Goal: Information Seeking & Learning: Learn about a topic

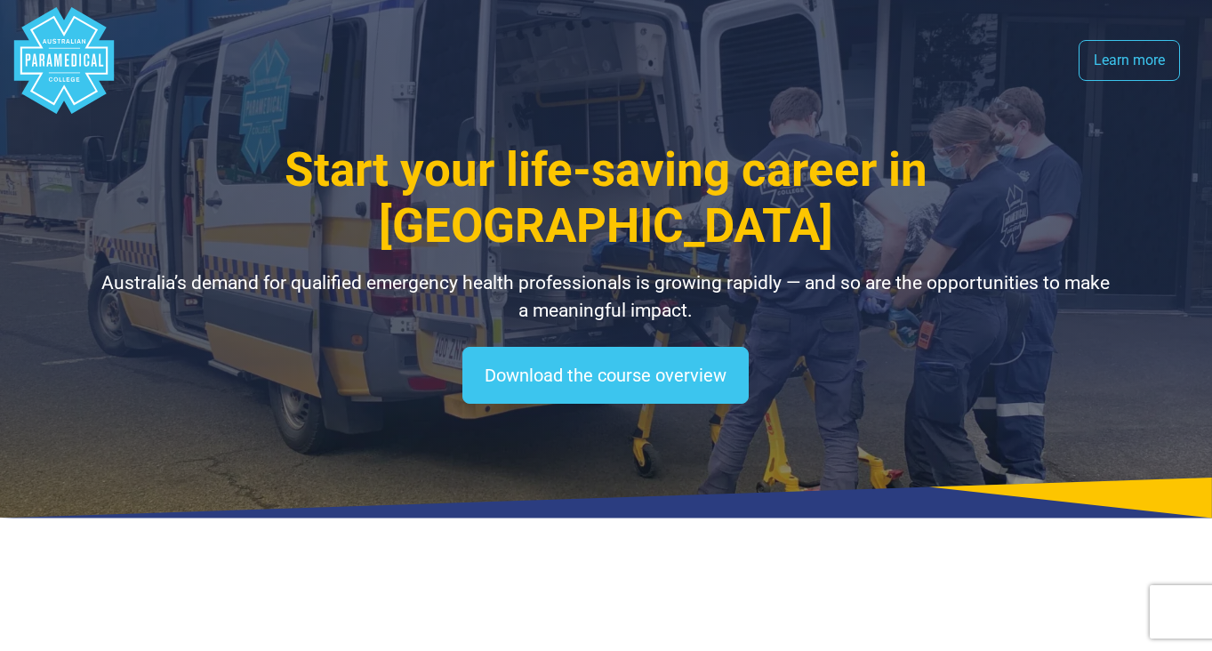
select select "**********"
click at [1114, 86] on nav ".logo-block-c1{fill:#3CC5EE;} .logo-block-c2{fill:#FFF;} .logo-horizontal-c1{fi…" at bounding box center [606, 60] width 1191 height 121
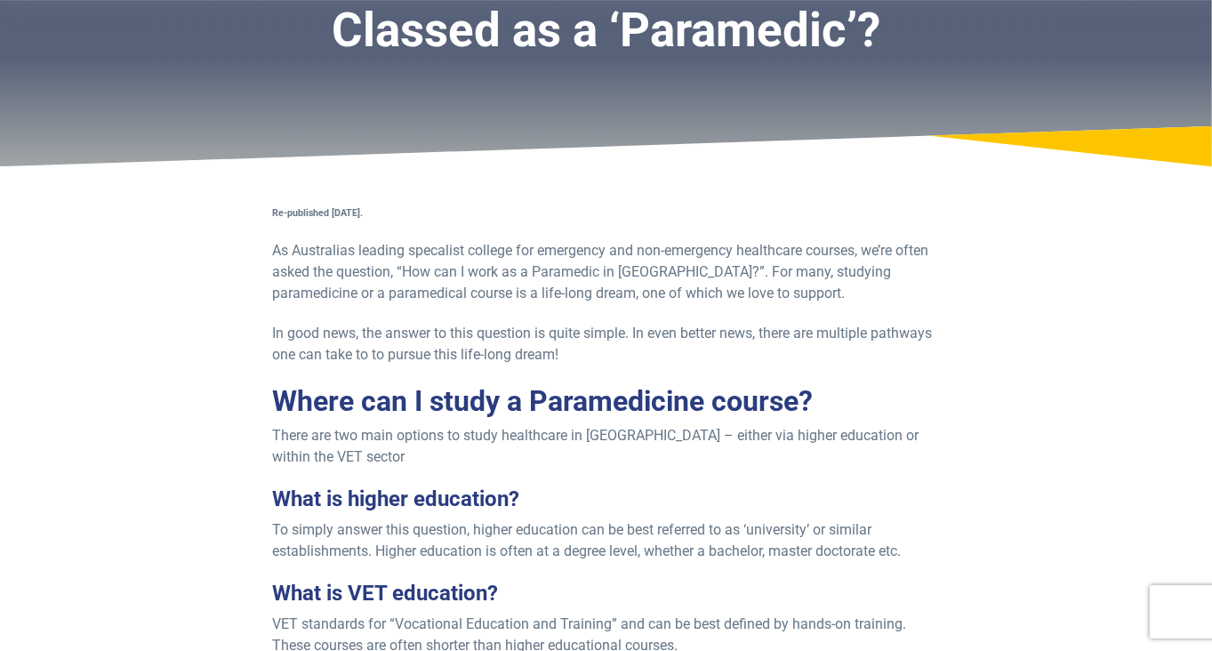
scroll to position [237, 0]
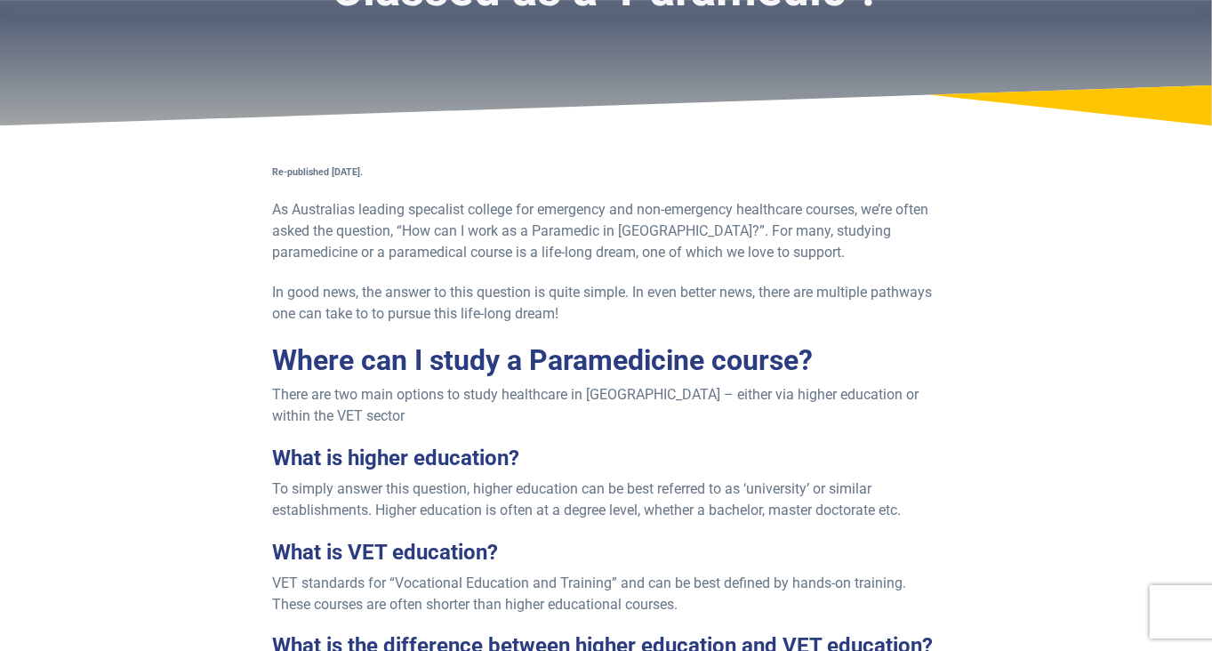
drag, startPoint x: 1210, startPoint y: 117, endPoint x: 1211, endPoint y: 155, distance: 38.3
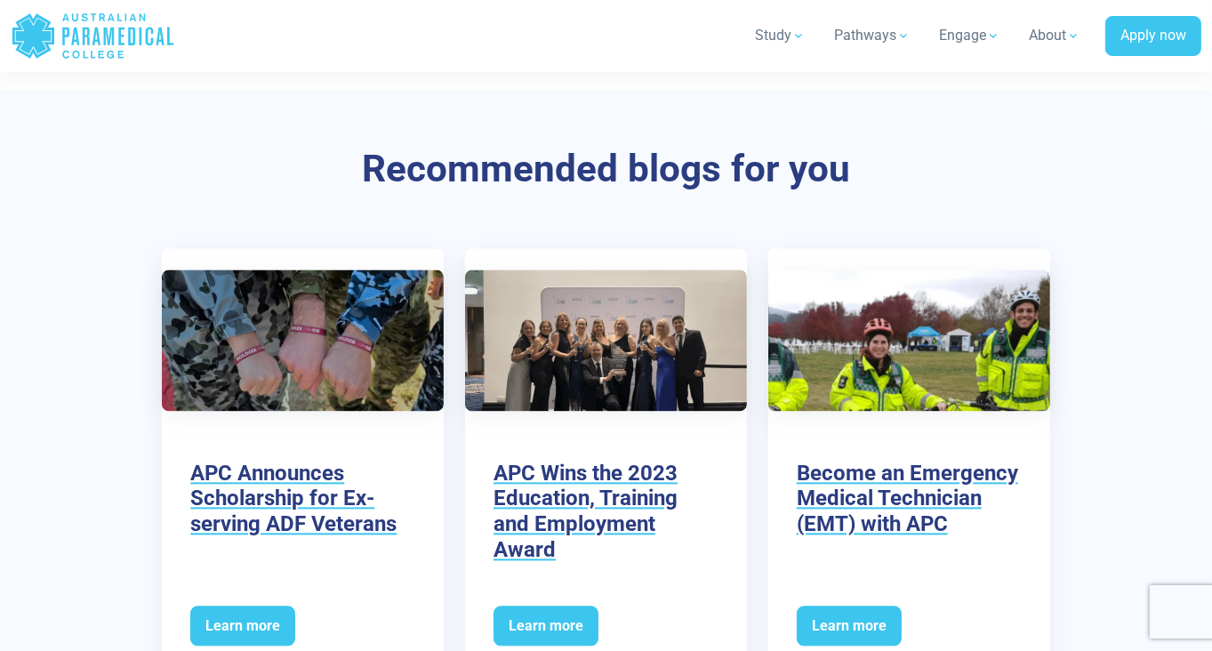
scroll to position [3218, 0]
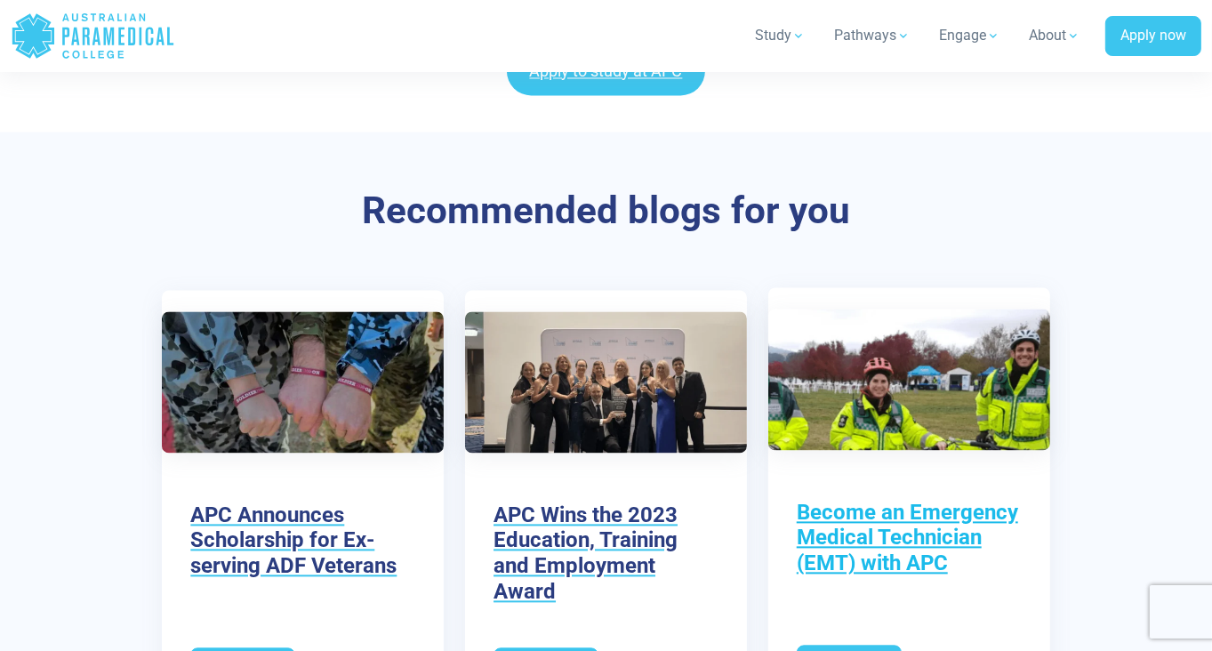
click at [958, 500] on h3 "Become an Emergency Medical Technician (EMT) with APC" at bounding box center [909, 538] width 225 height 76
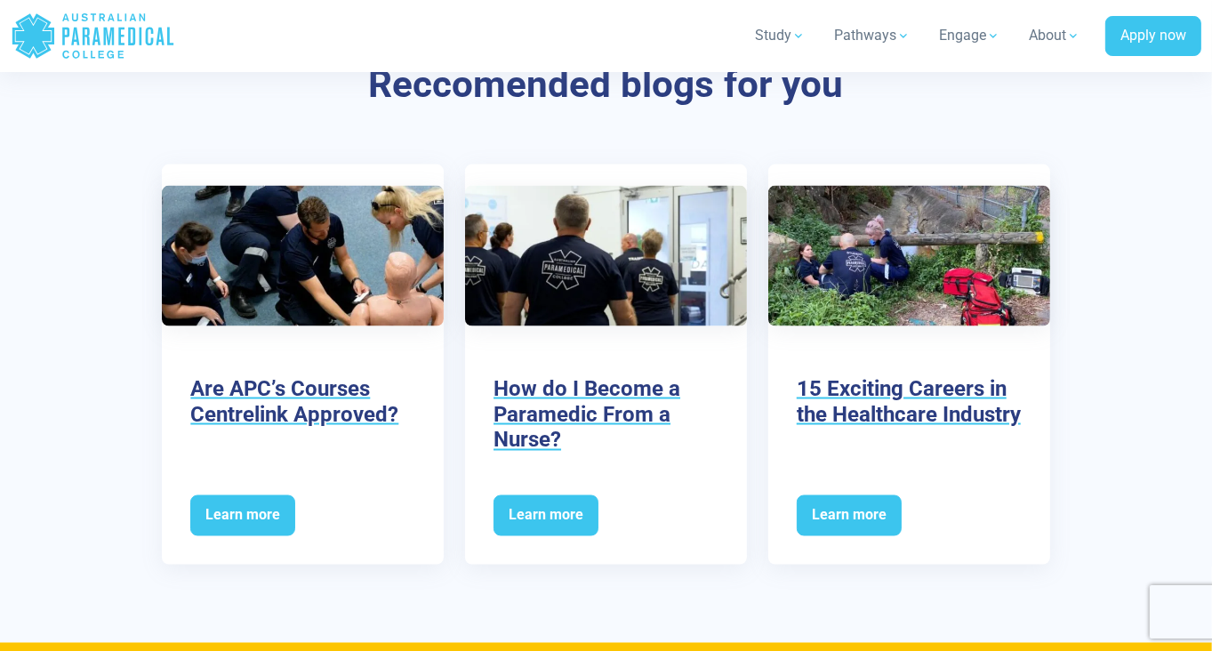
scroll to position [2607, 0]
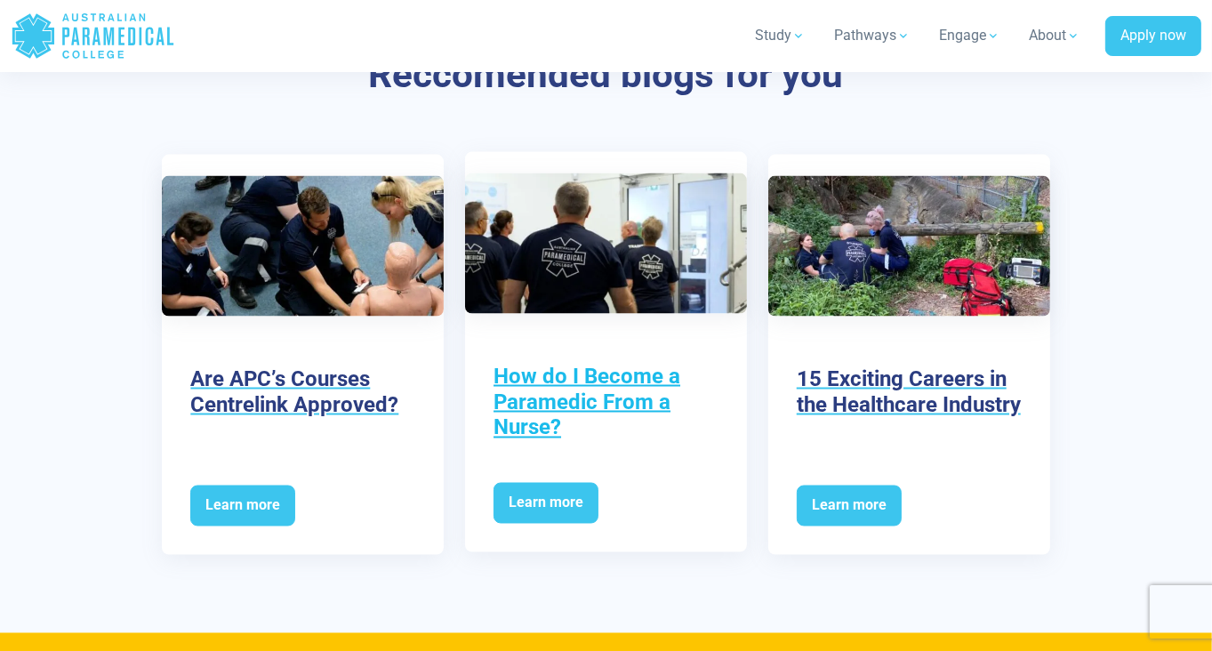
click at [643, 431] on h3 "How do I Become a Paramedic From a Nurse?" at bounding box center [606, 402] width 225 height 76
